Goal: Find specific page/section: Find specific page/section

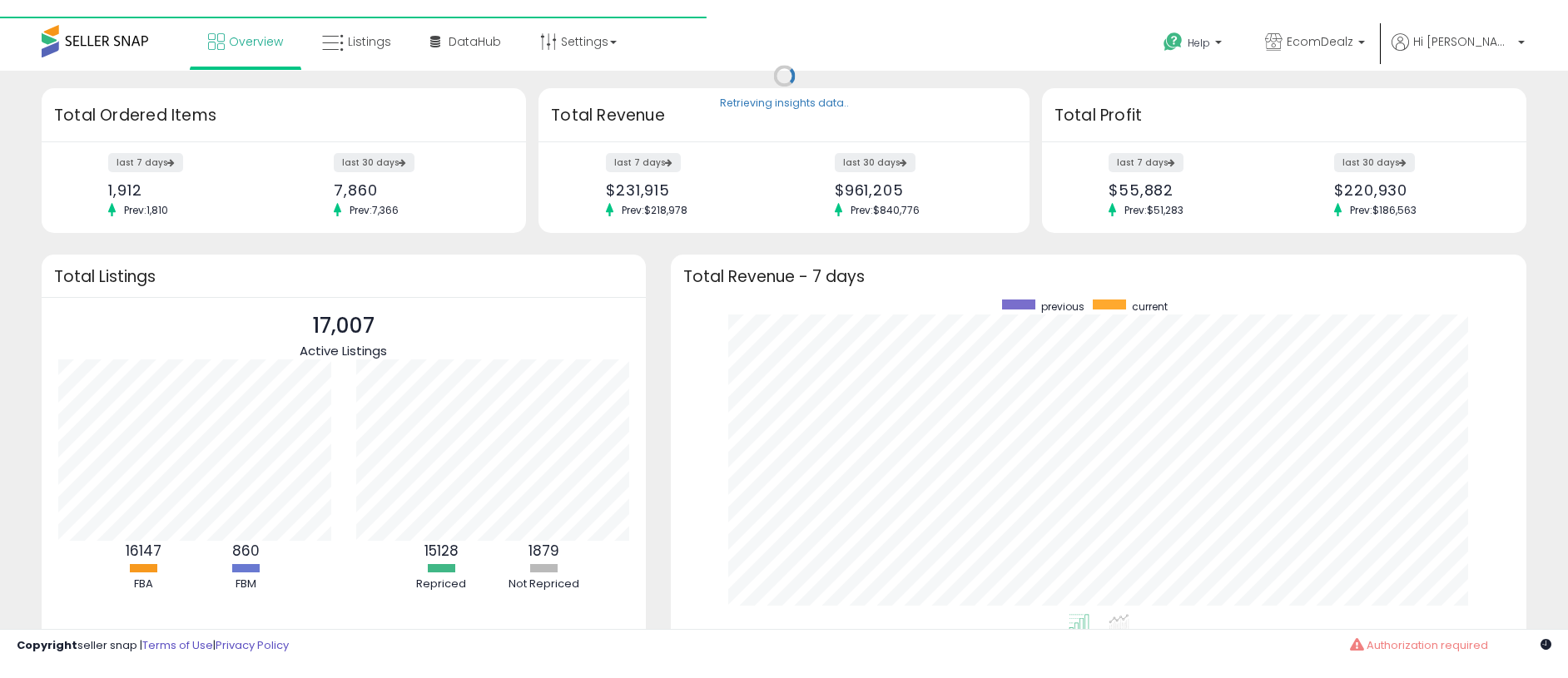
scroll to position [314, 822]
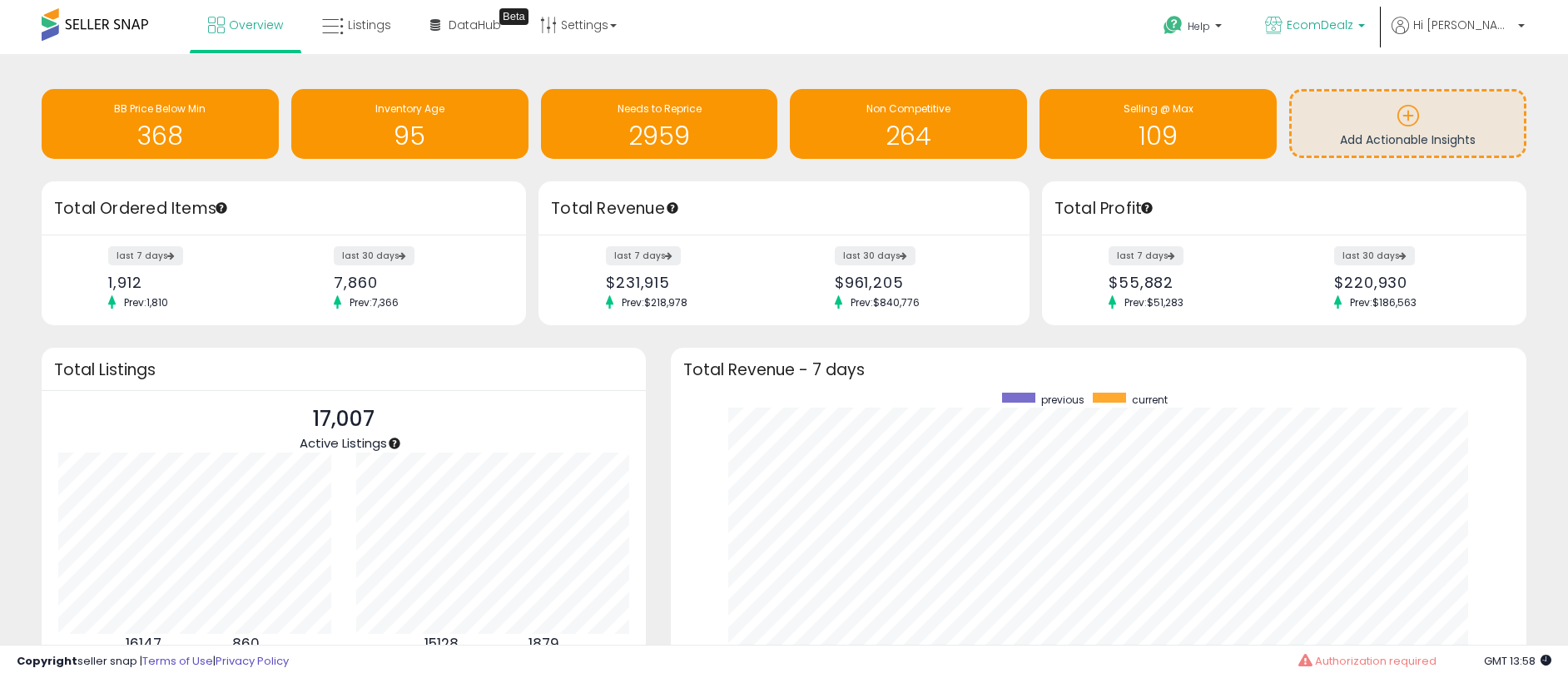
click at [1354, 33] on span "EcomDealz" at bounding box center [1320, 25] width 66 height 17
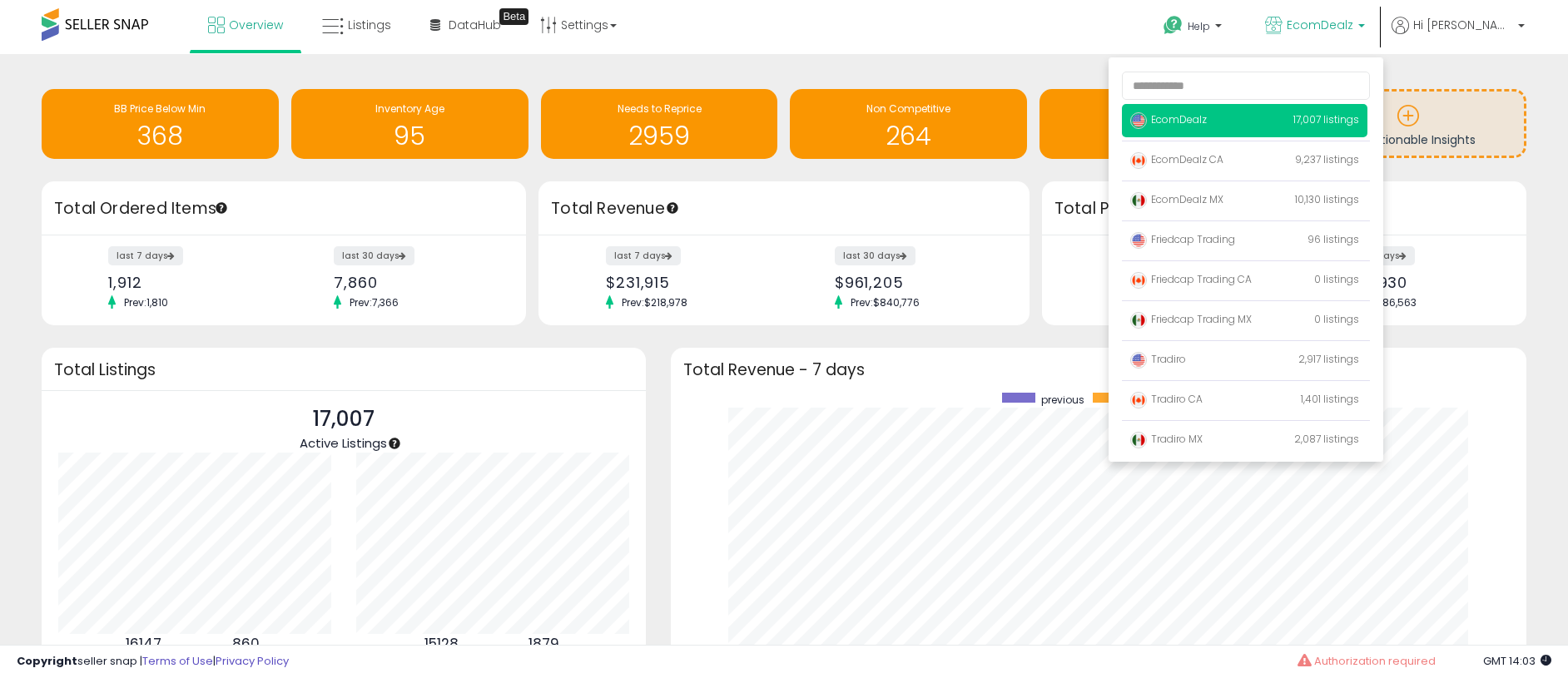
click at [1203, 117] on span "EcomDealz" at bounding box center [1169, 119] width 77 height 14
click at [1205, 118] on span "EcomDealz" at bounding box center [1169, 119] width 77 height 14
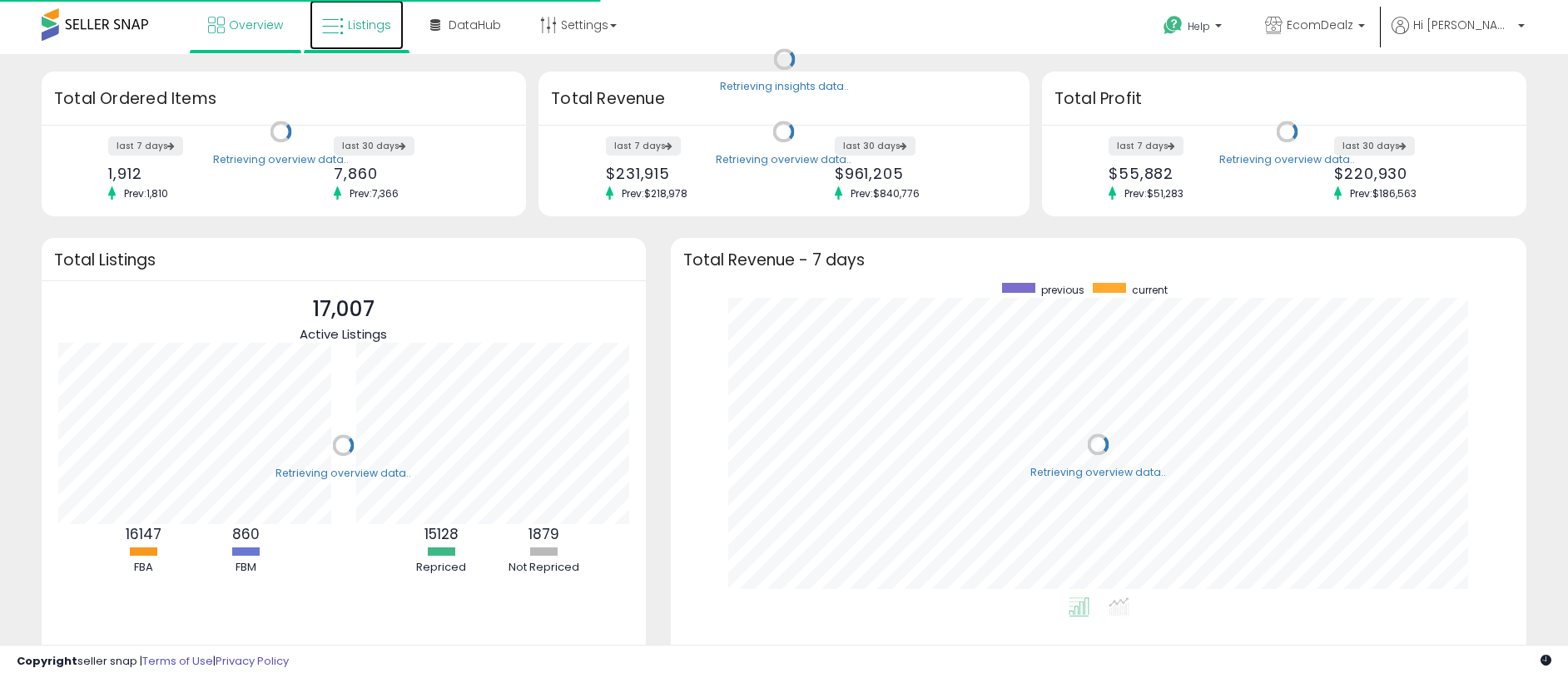
scroll to position [314, 822]
click at [354, 33] on link "Listings" at bounding box center [356, 24] width 94 height 50
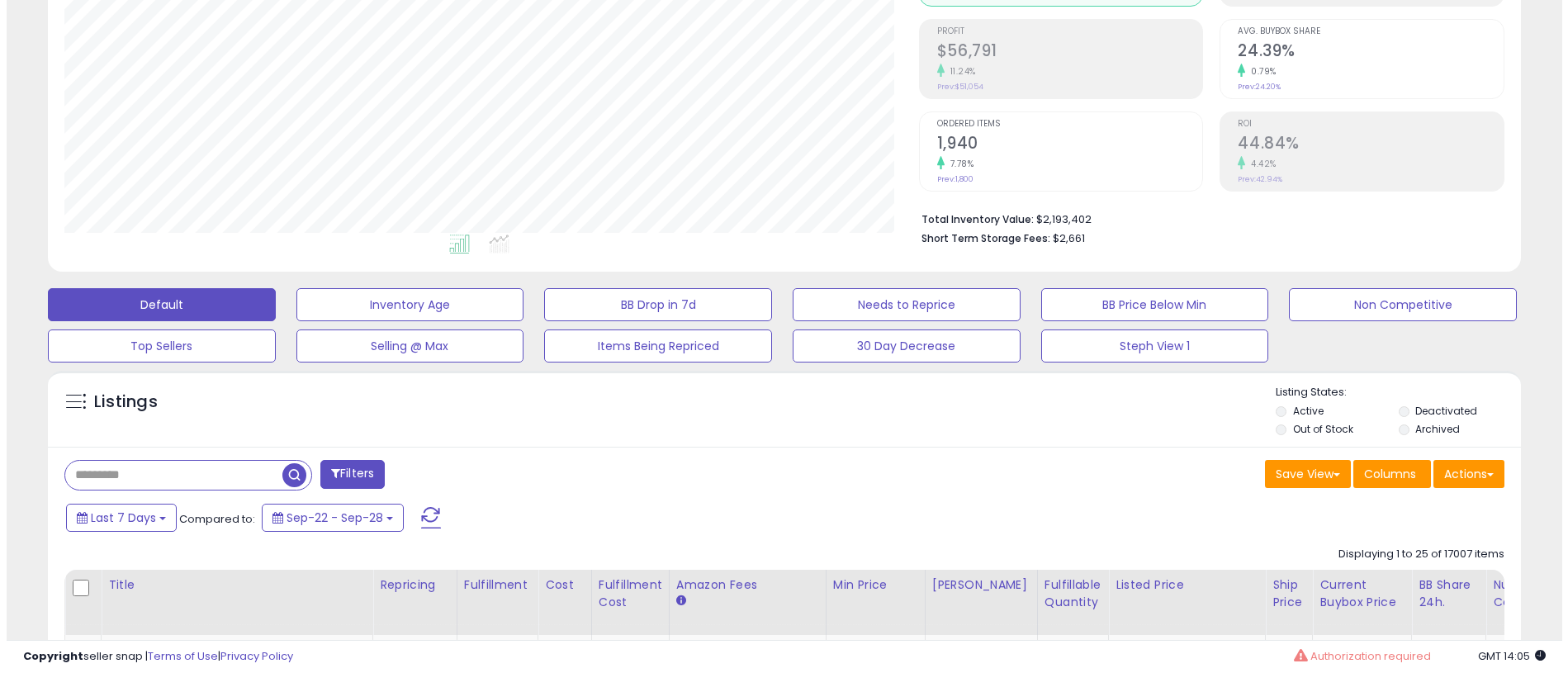
scroll to position [219, 0]
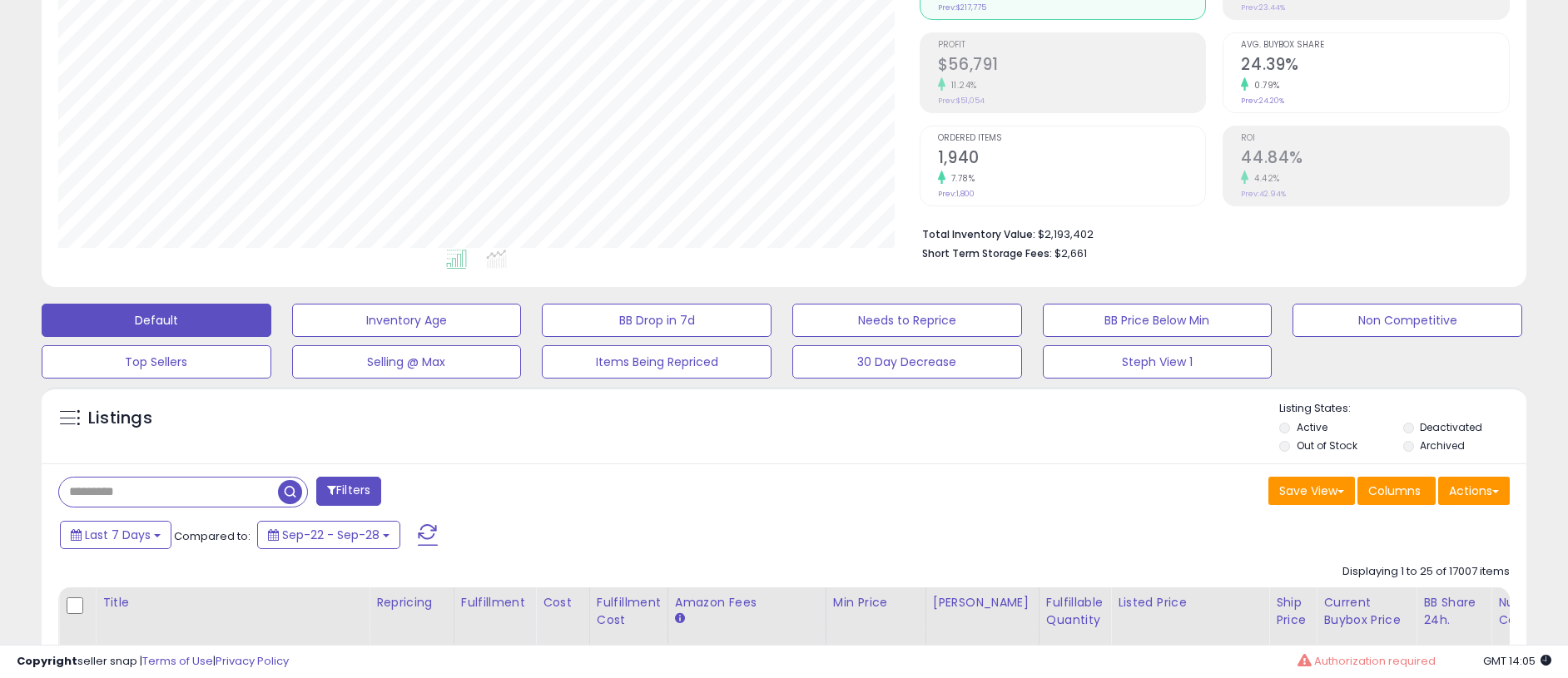
click at [362, 490] on button "Filters" at bounding box center [348, 491] width 65 height 29
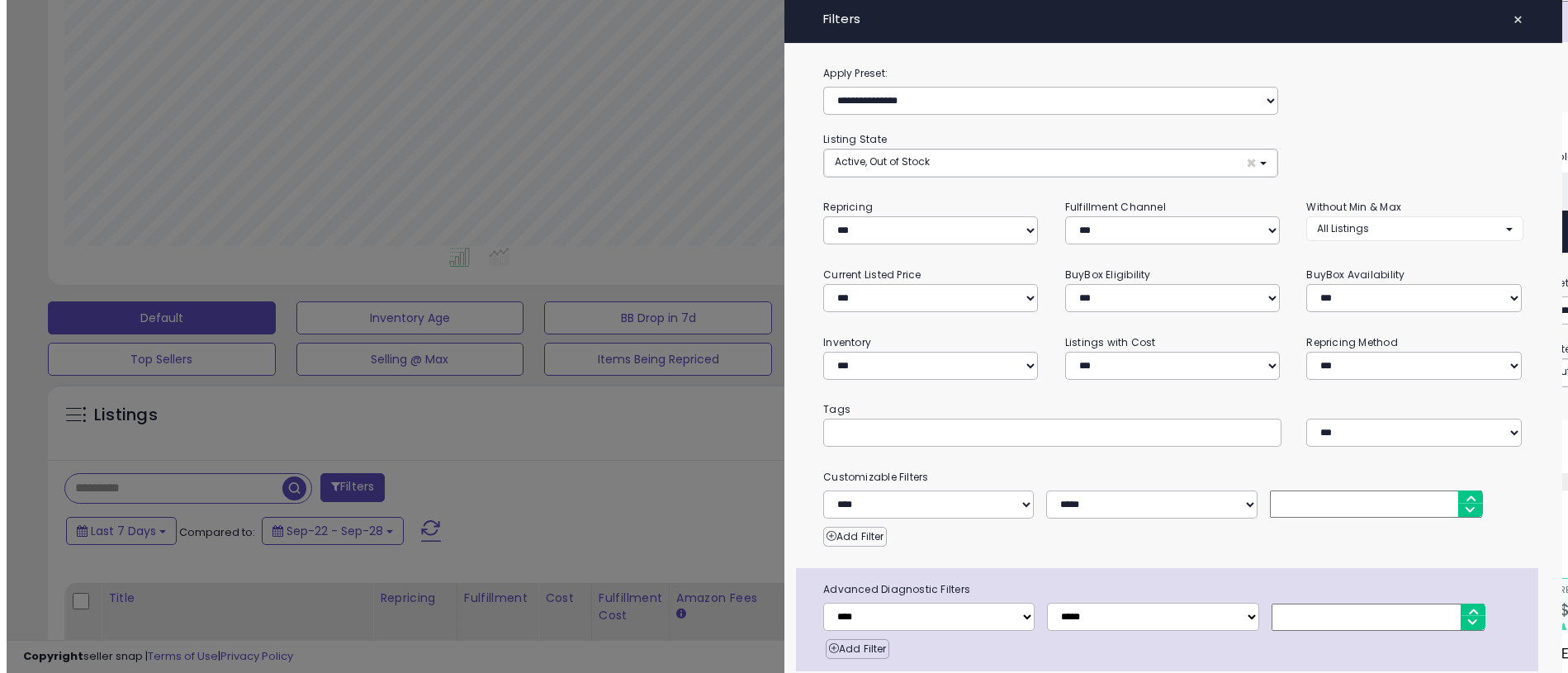
scroll to position [339, 861]
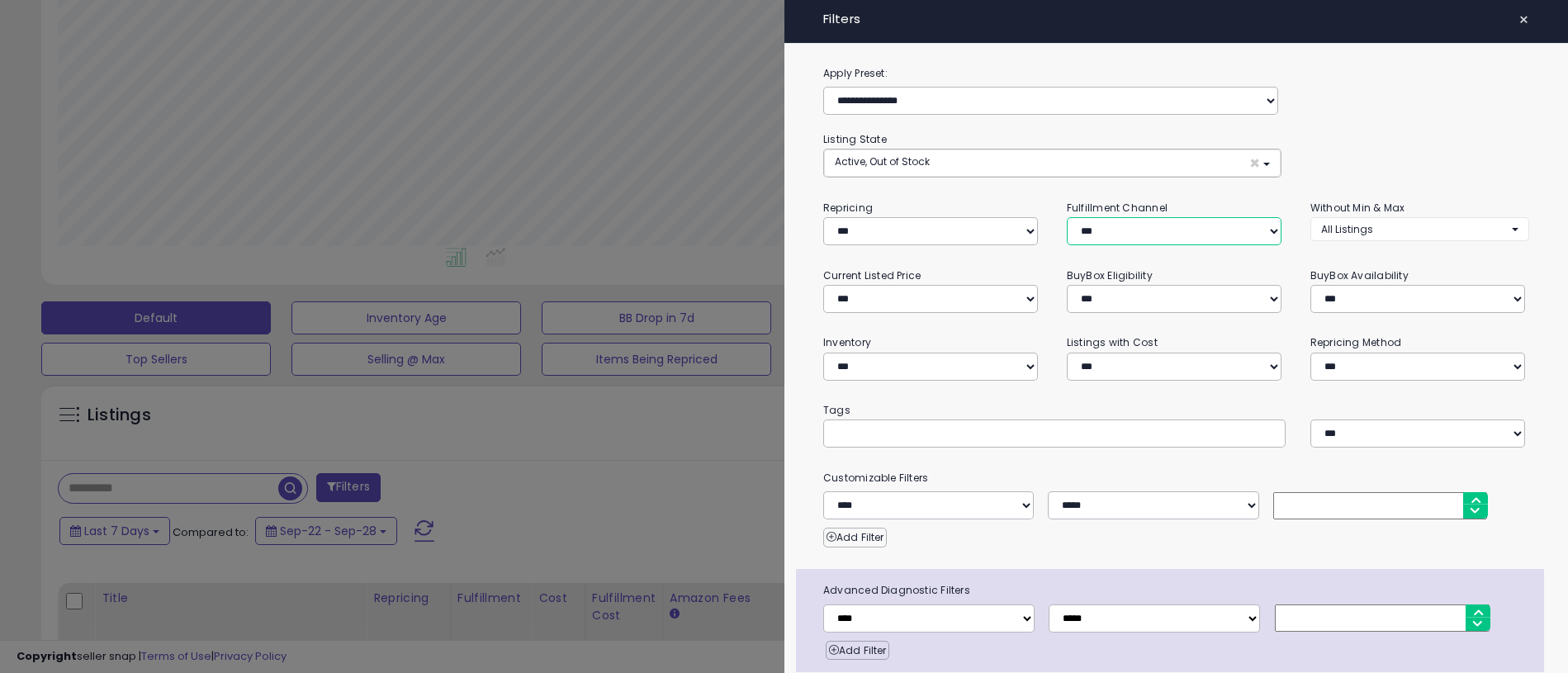
click at [1121, 221] on select "*** *** *** ***" at bounding box center [1174, 231] width 214 height 28
select select "***"
click at [1067, 217] on select "*** *** *** ***" at bounding box center [1174, 231] width 214 height 28
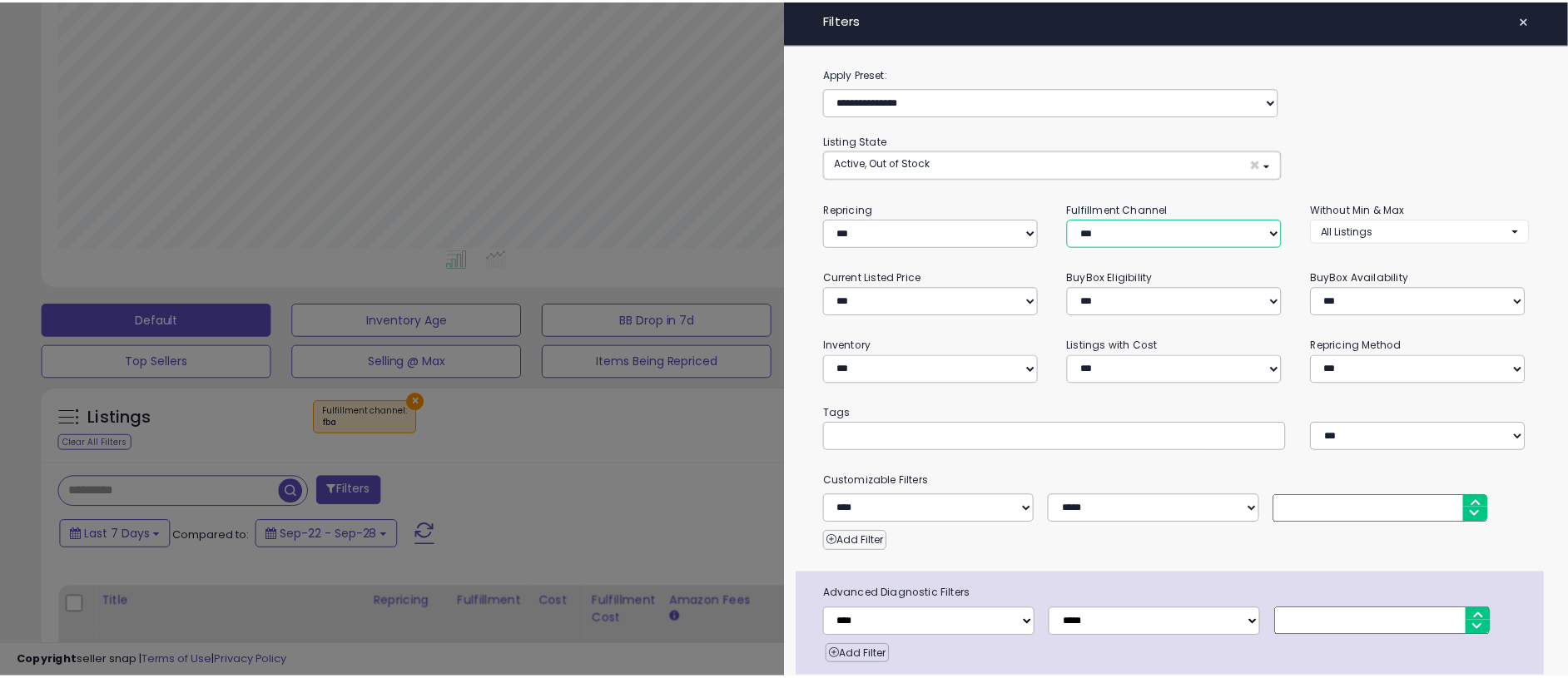
scroll to position [67, 0]
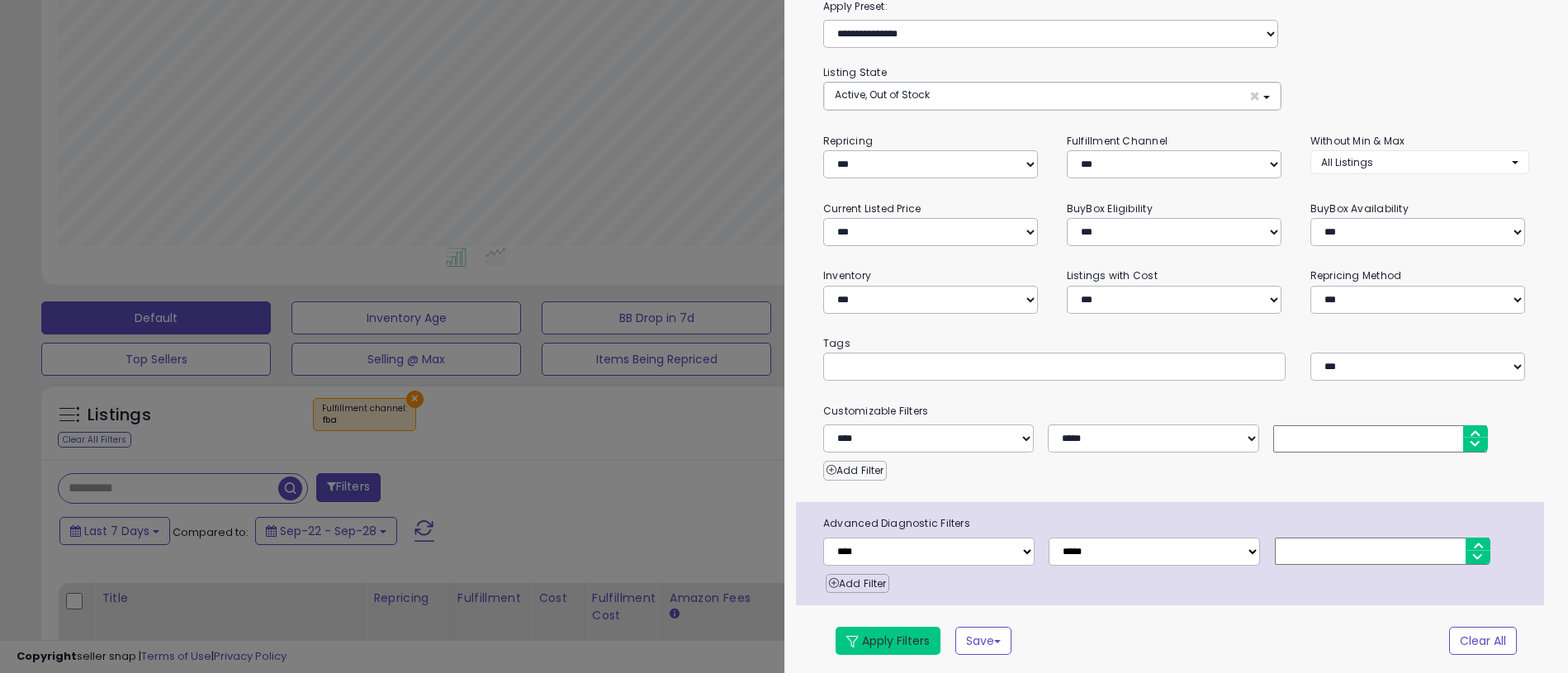
click at [901, 634] on button "Apply Filters" at bounding box center [888, 641] width 105 height 28
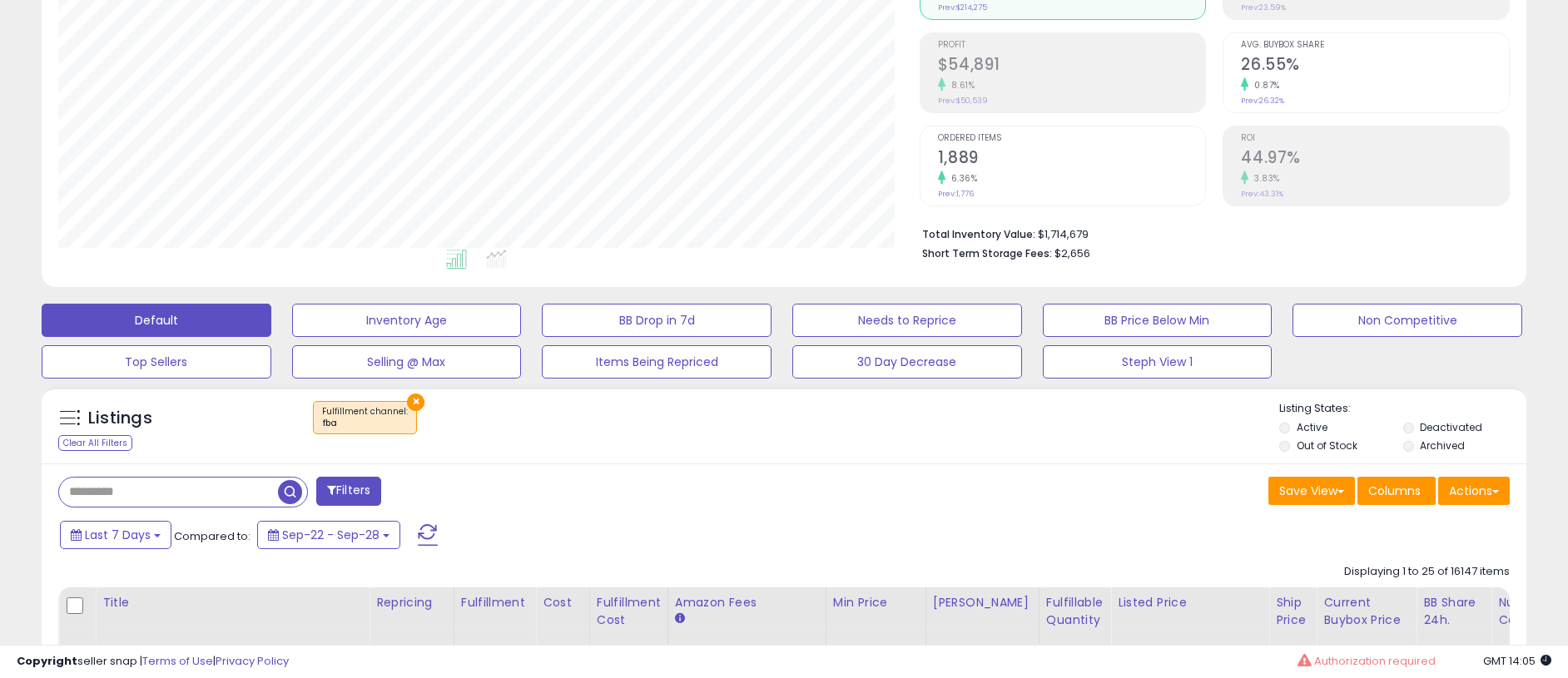
scroll to position [0, 0]
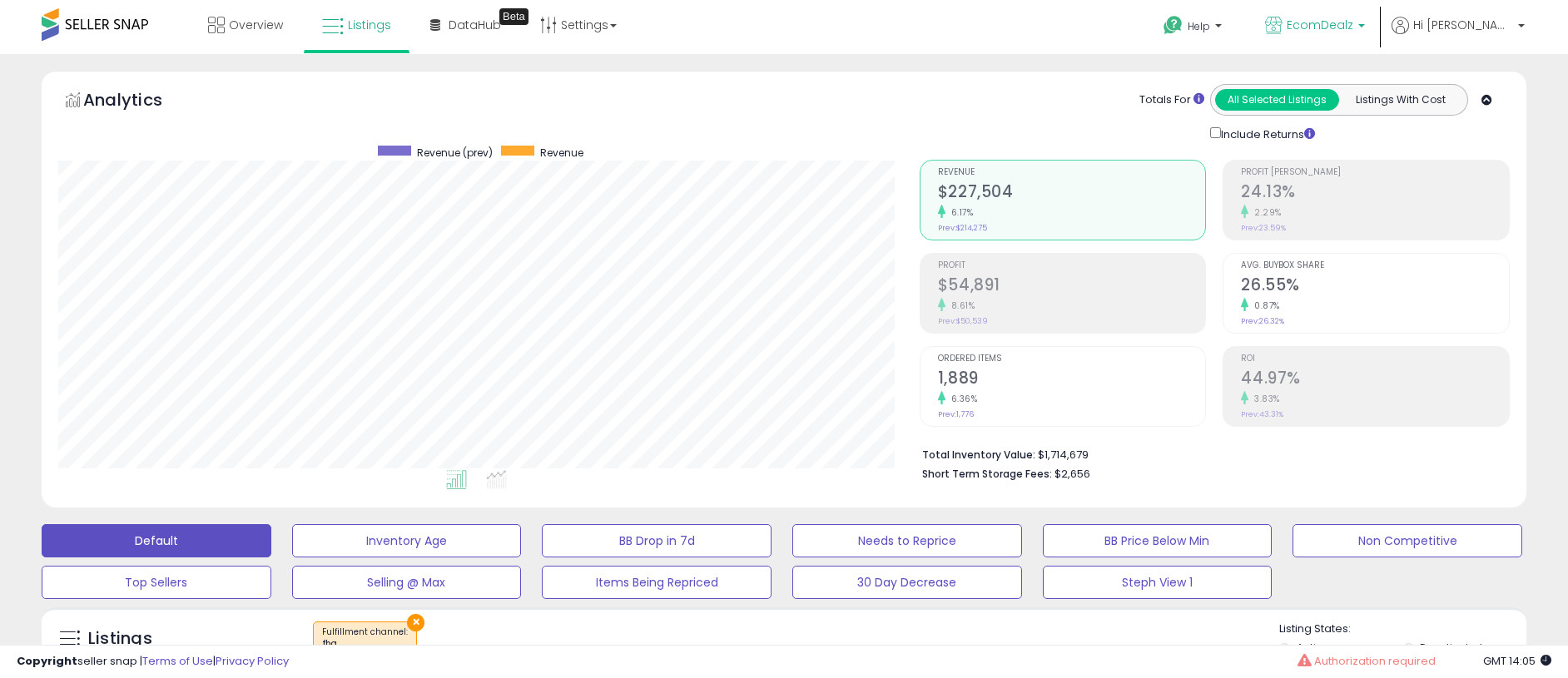
click at [1371, 10] on link "EcomDealz" at bounding box center [1314, 27] width 124 height 54
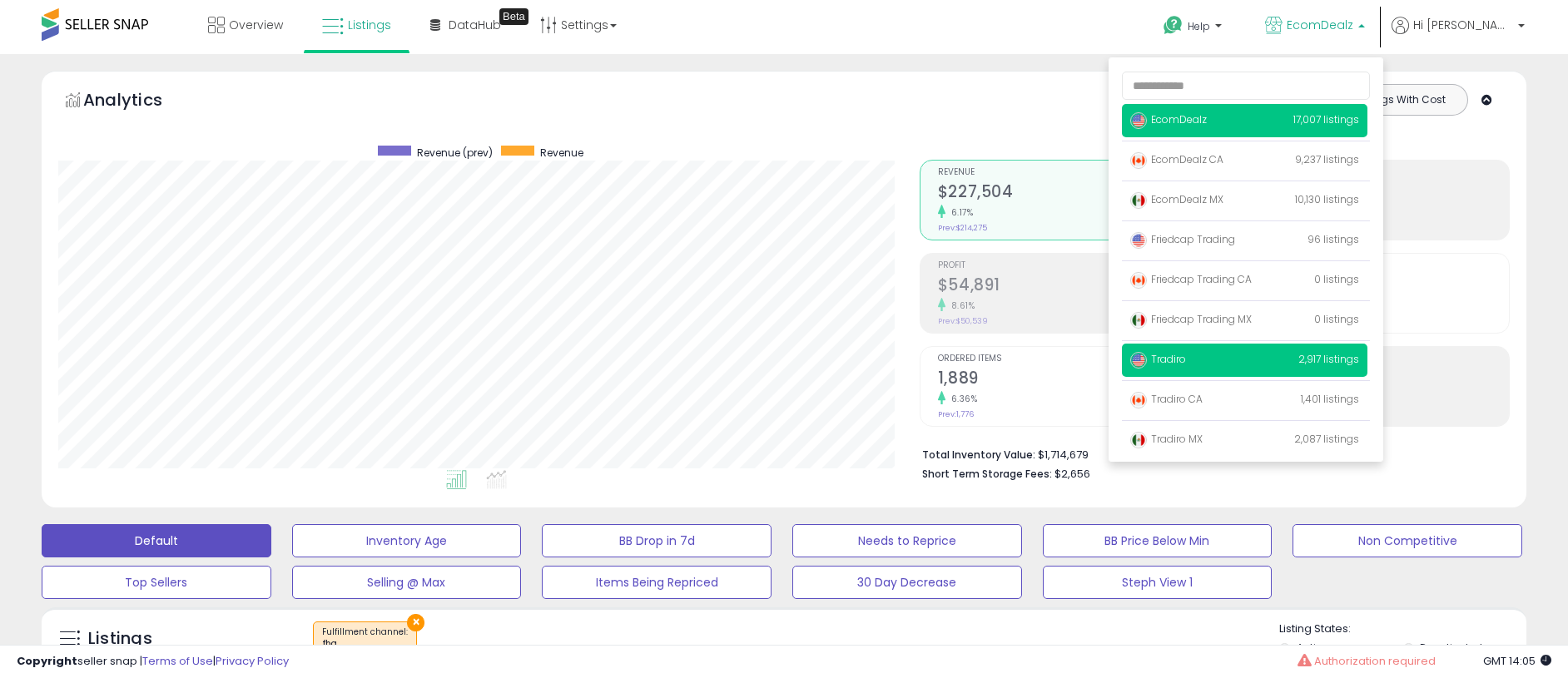
click at [1229, 344] on ul "EcomDealz 17,007 listings EcomDealz CA EcomDealz MX Tradiro" at bounding box center [1246, 259] width 275 height 404
click at [1228, 351] on p "Tradiro 2,917 listings" at bounding box center [1245, 361] width 246 height 34
click at [1186, 362] on span "Tradiro" at bounding box center [1158, 358] width 56 height 14
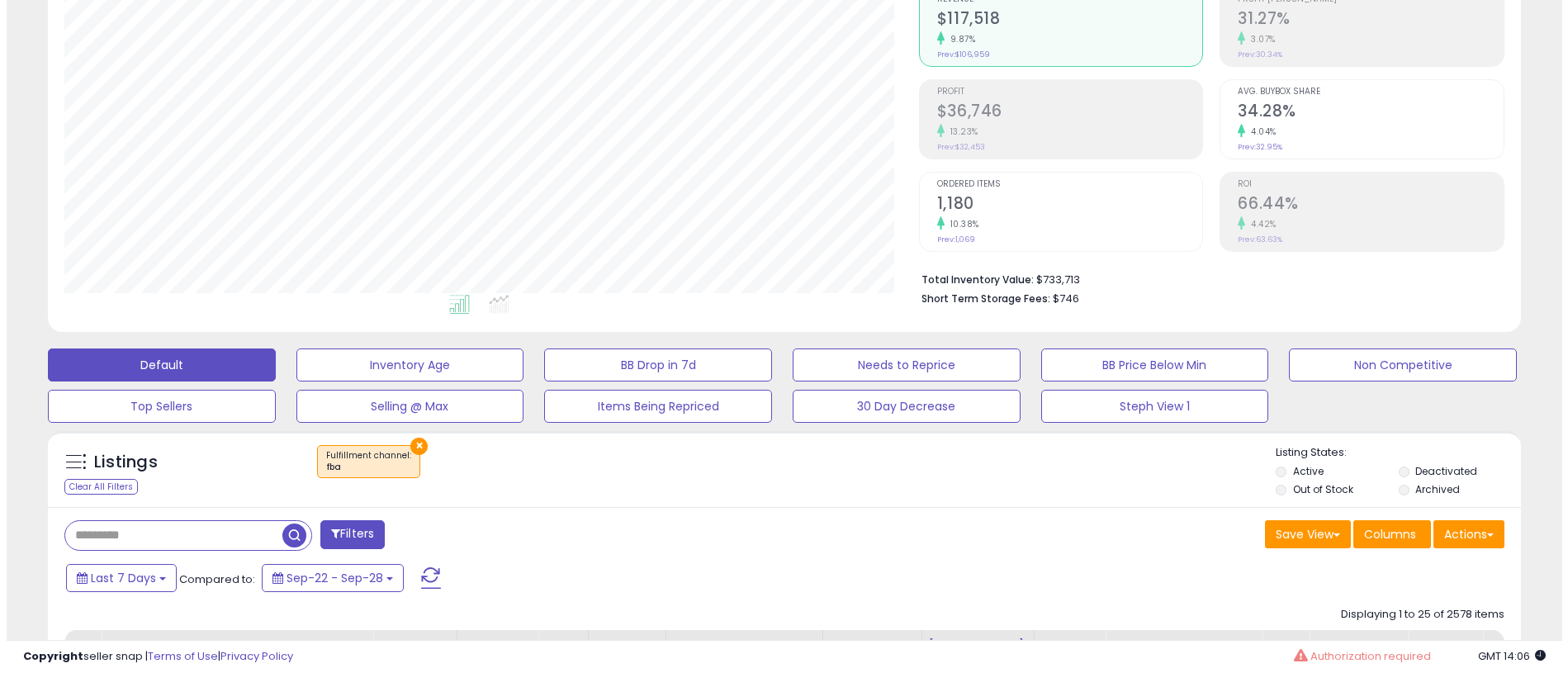
scroll to position [173, 0]
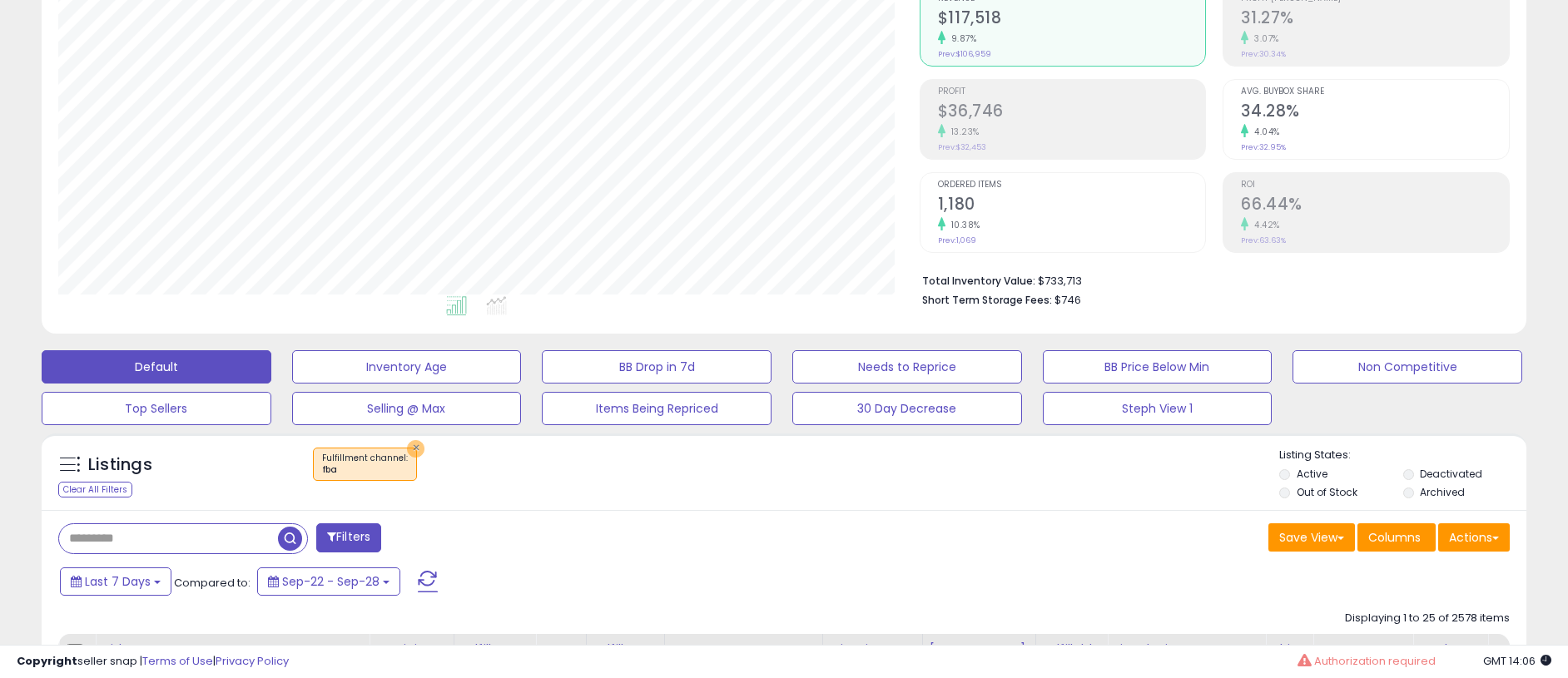
click at [412, 447] on button "×" at bounding box center [415, 449] width 18 height 18
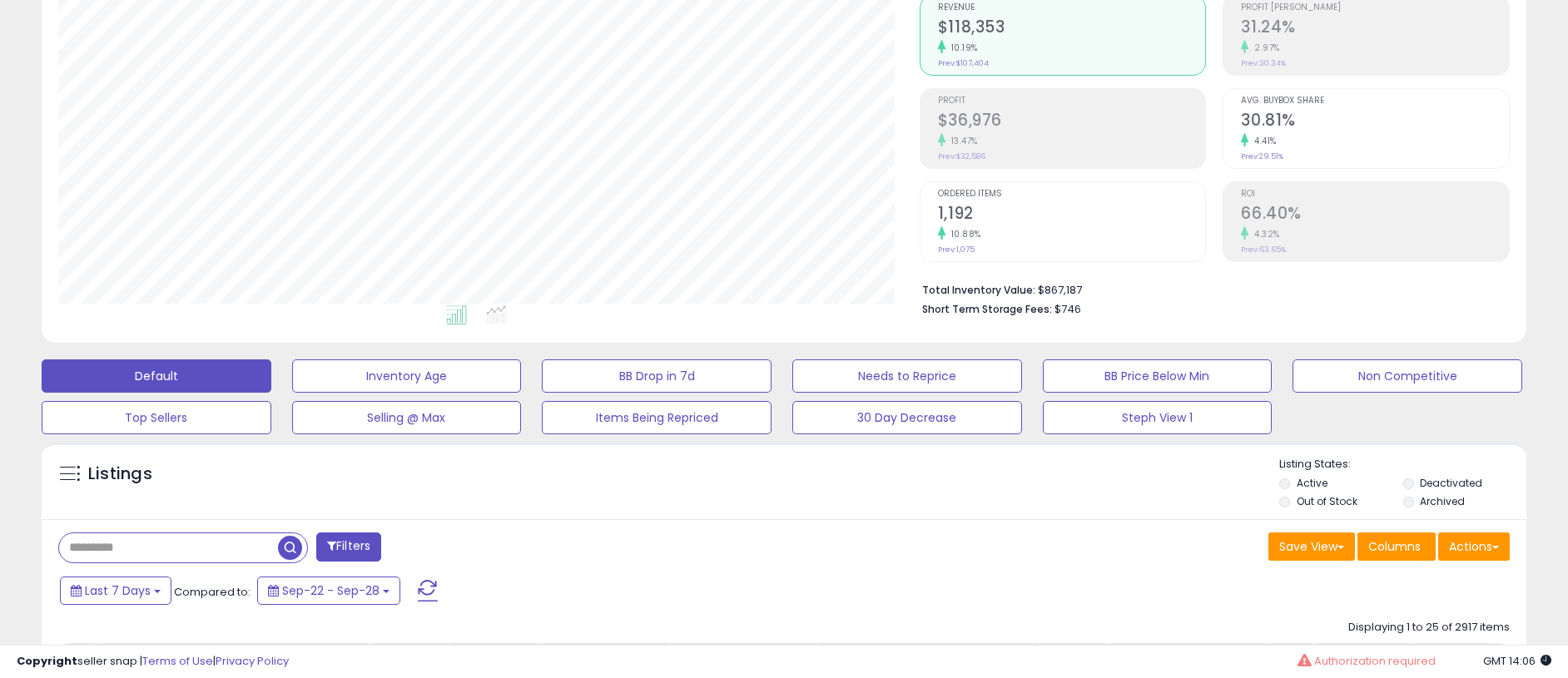
scroll to position [160, 0]
